Goal: Information Seeking & Learning: Learn about a topic

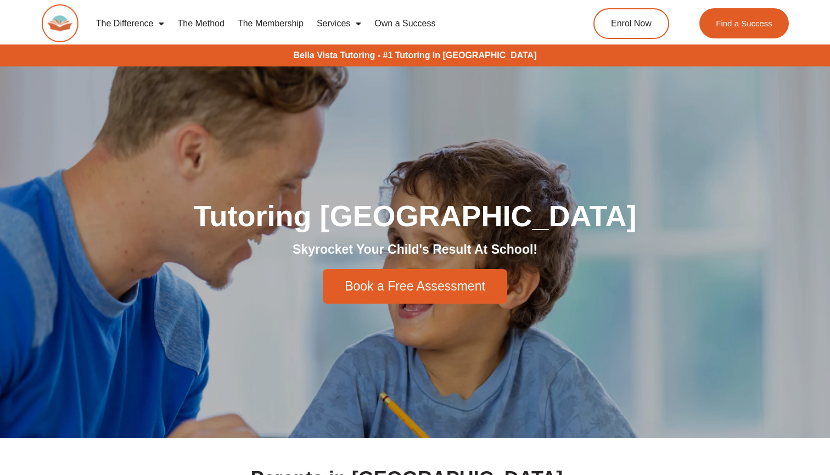
click at [245, 25] on link "The Membership" at bounding box center [270, 23] width 79 height 25
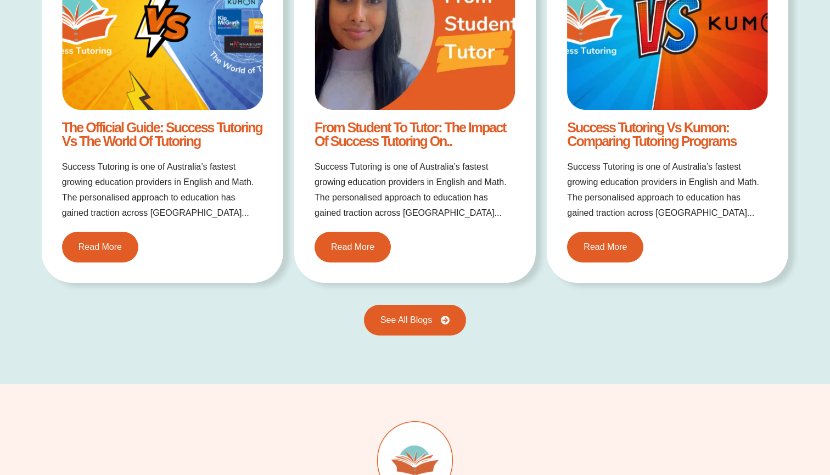
scroll to position [2098, 0]
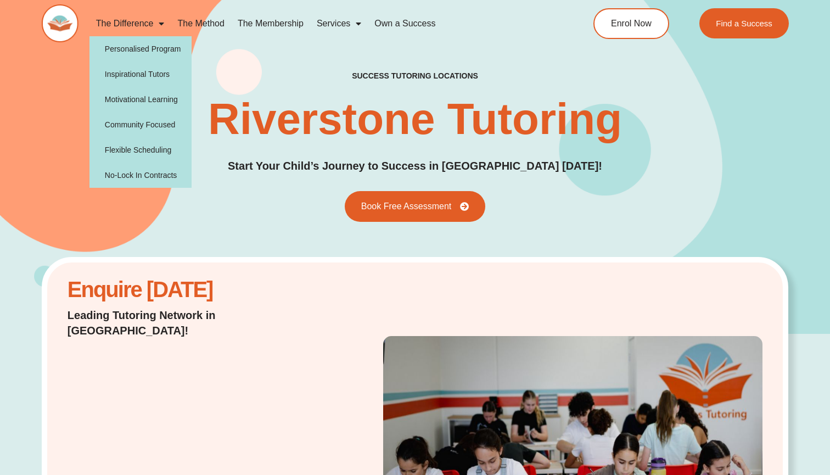
click at [118, 22] on link "The Difference" at bounding box center [130, 23] width 82 height 25
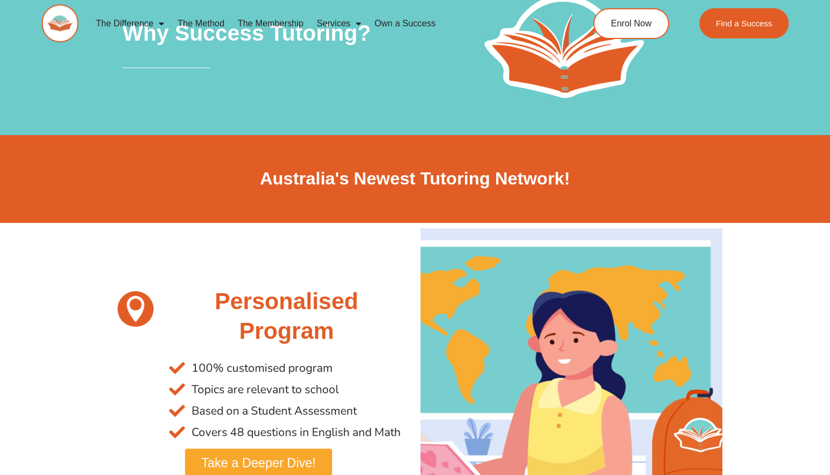
click at [283, 25] on link "The Membership" at bounding box center [270, 23] width 79 height 25
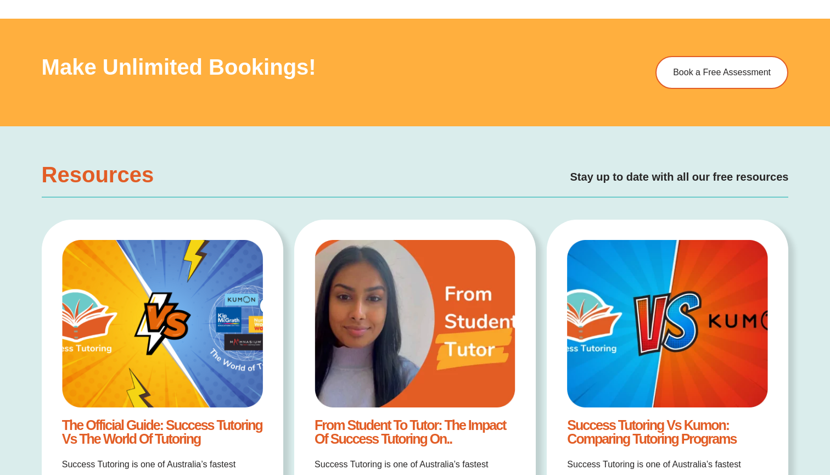
scroll to position [2054, 0]
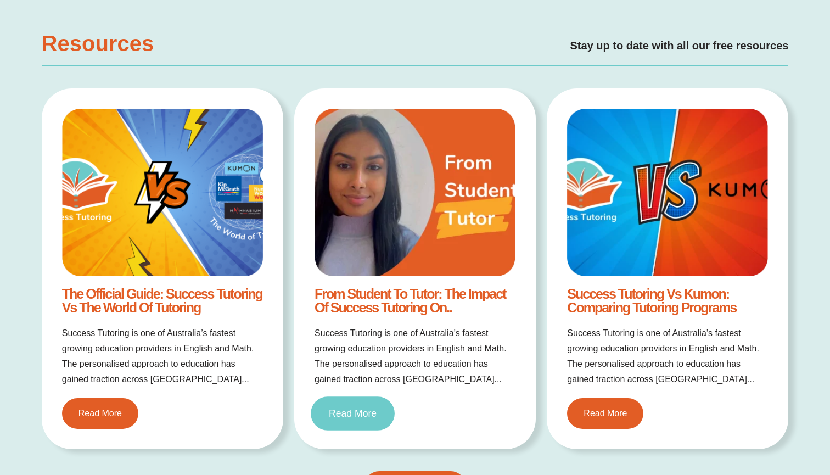
click at [376, 415] on span "Read More" at bounding box center [353, 413] width 48 height 10
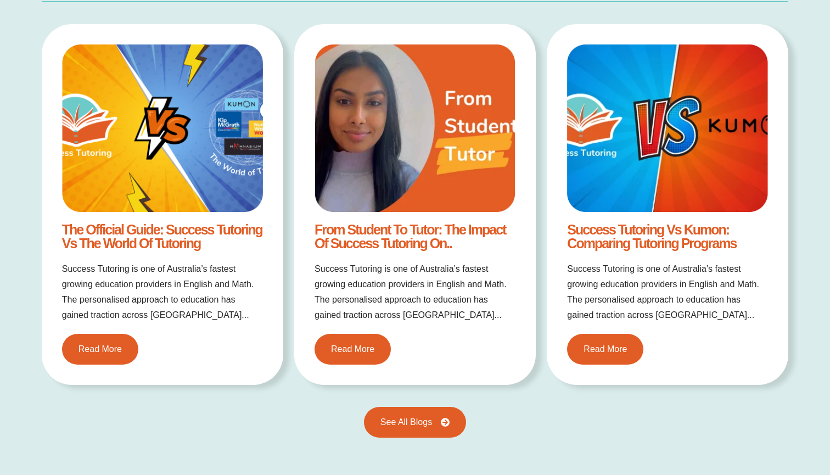
scroll to position [2137, 0]
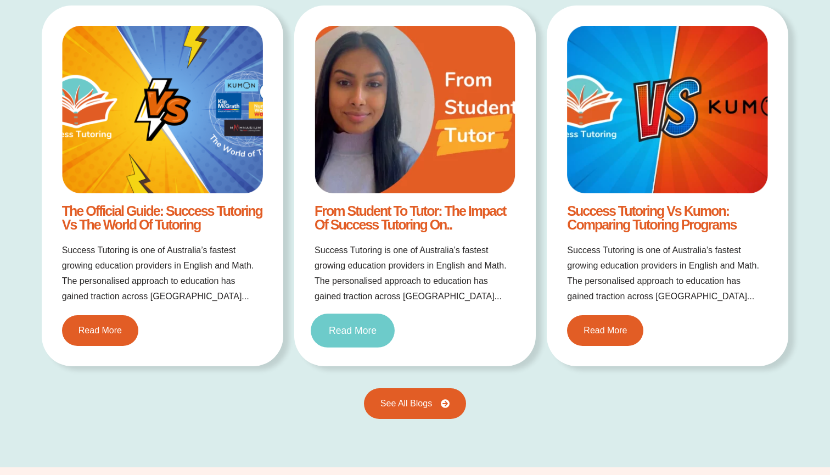
click at [366, 330] on span "Read More" at bounding box center [353, 330] width 48 height 10
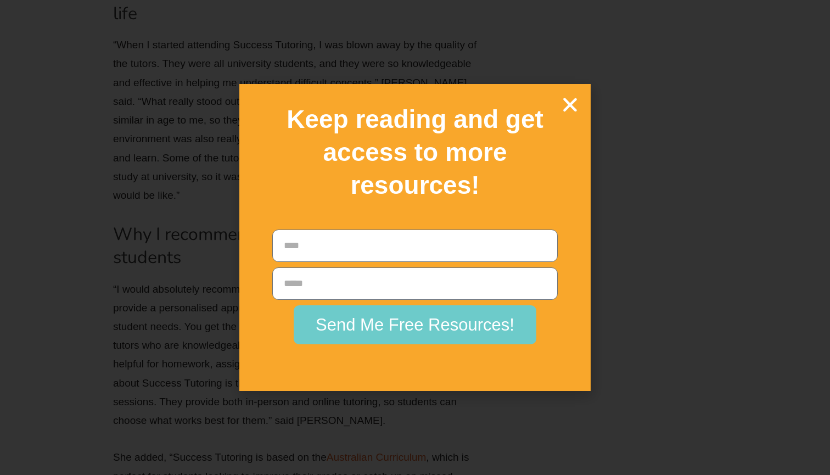
scroll to position [2208, 0]
click at [568, 114] on icon "Close" at bounding box center [569, 104] width 19 height 19
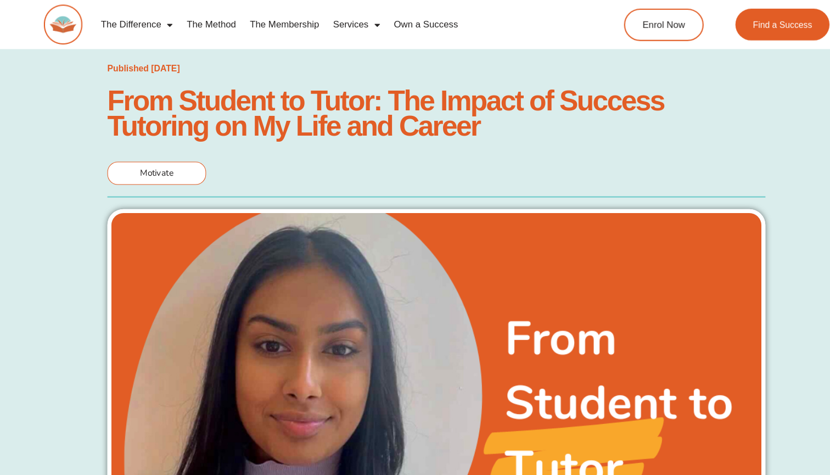
scroll to position [446, 0]
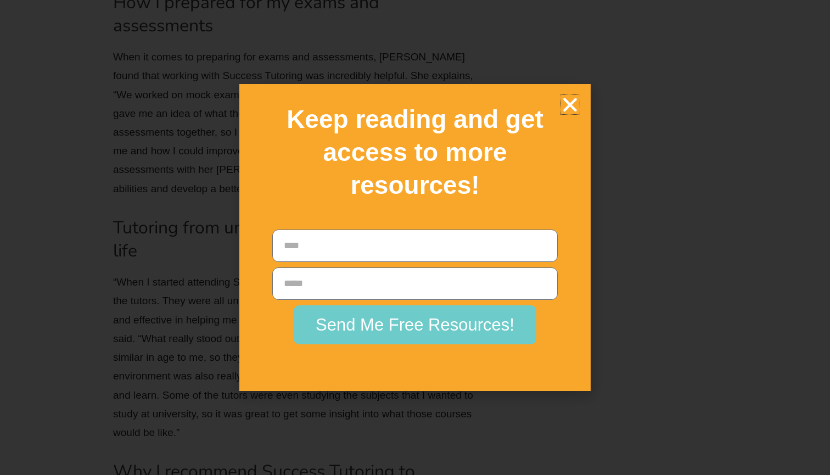
scroll to position [1850, 0]
click at [581, 117] on div "Keep reading and get access to more resources!" at bounding box center [415, 152] width 340 height 126
click at [578, 114] on icon "Close" at bounding box center [569, 104] width 19 height 19
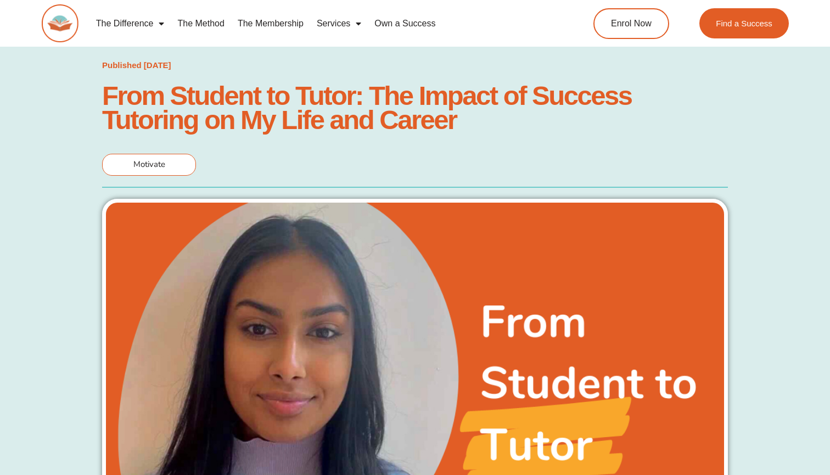
scroll to position [0, 0]
click at [63, 27] on img at bounding box center [60, 23] width 37 height 38
